Goal: Navigation & Orientation: Find specific page/section

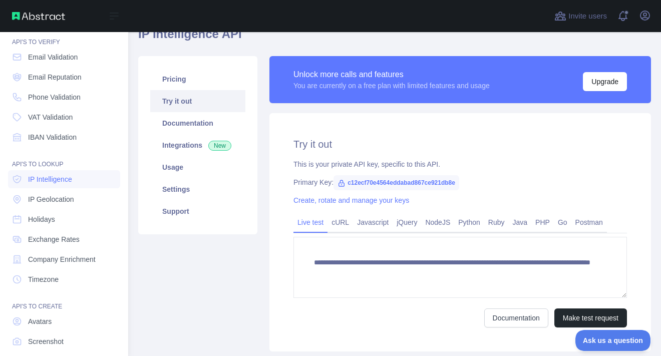
scroll to position [32, 0]
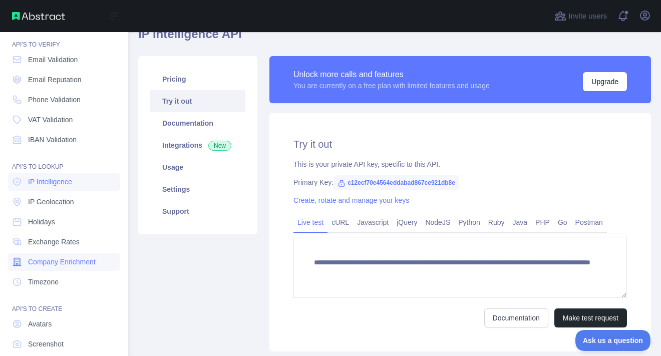
click at [67, 263] on span "Company Enrichment" at bounding box center [62, 262] width 68 height 10
click at [61, 181] on span "IP Intelligence" at bounding box center [50, 182] width 44 height 10
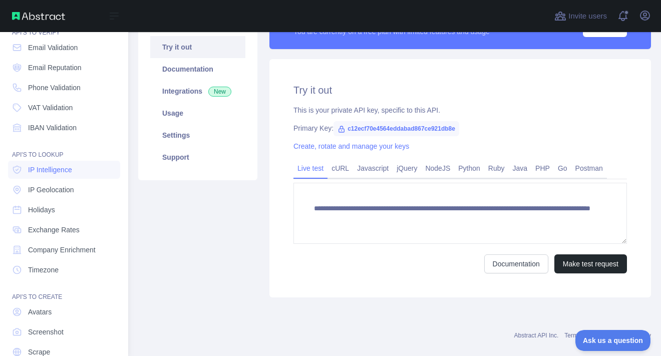
scroll to position [32, 0]
